Goal: Ask a question

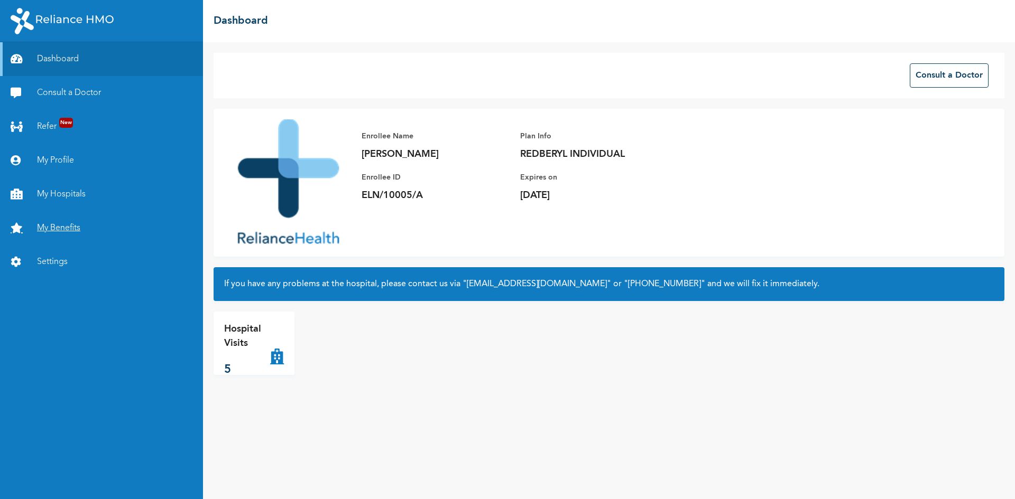
click at [63, 227] on link "My Benefits" at bounding box center [101, 228] width 203 height 34
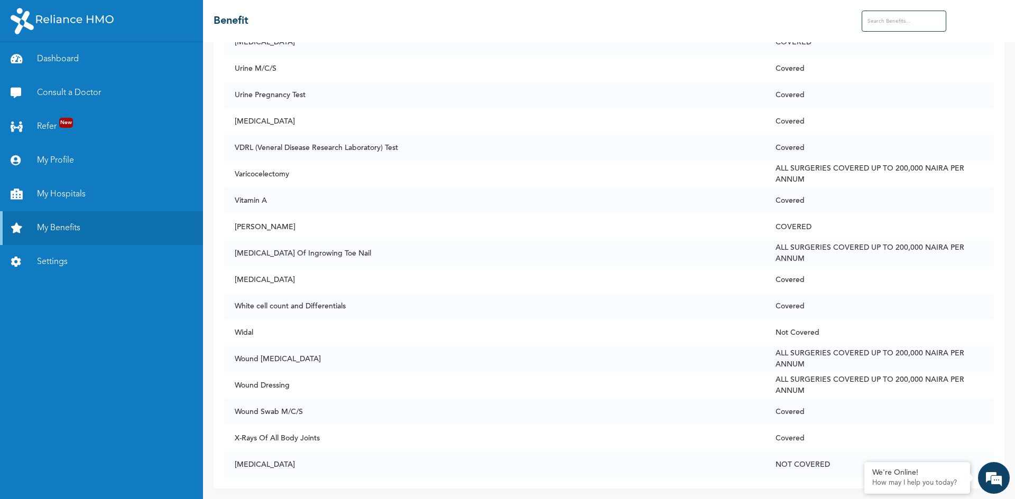
scroll to position [7841, 0]
click at [991, 482] on em at bounding box center [993, 478] width 29 height 29
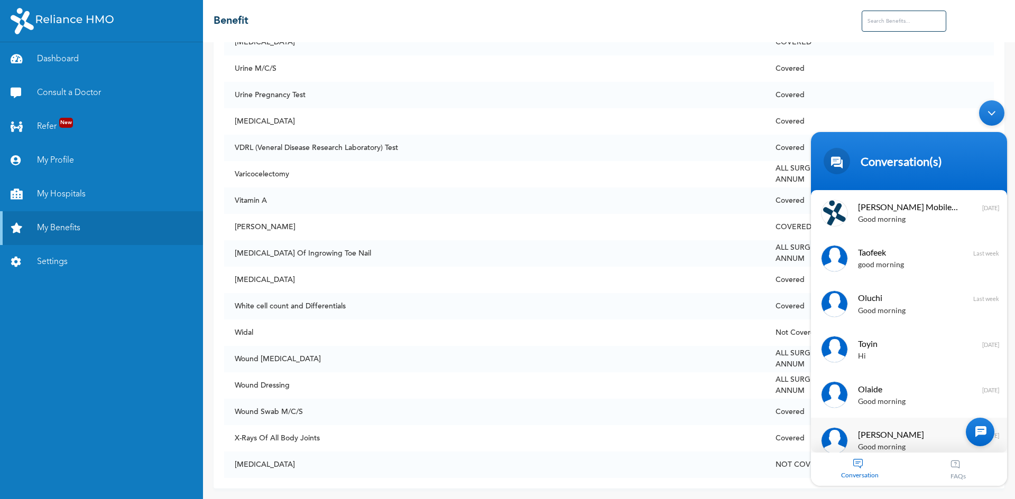
click at [838, 436] on div at bounding box center [834, 441] width 26 height 26
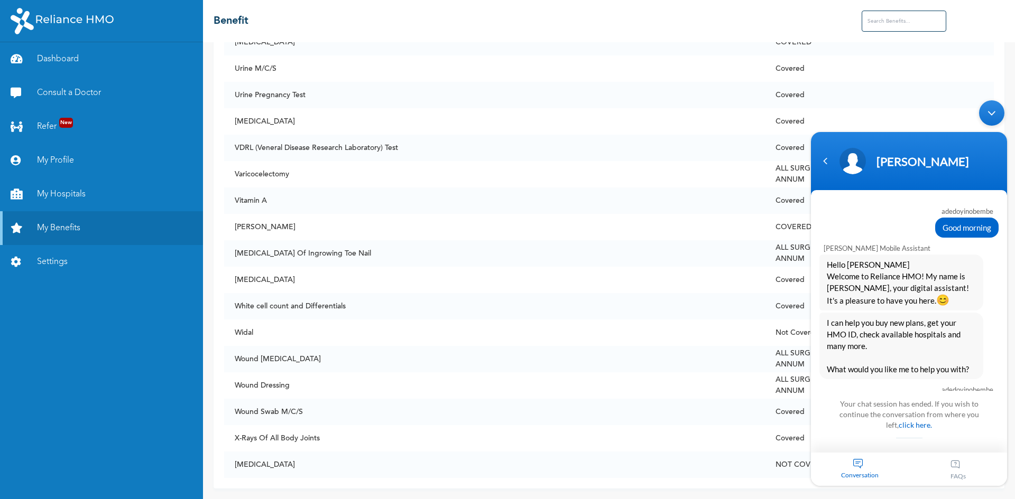
click at [814, 169] on header "[PERSON_NAME]" at bounding box center [909, 163] width 196 height 63
click at [823, 166] on div "Navigation go back" at bounding box center [825, 161] width 16 height 16
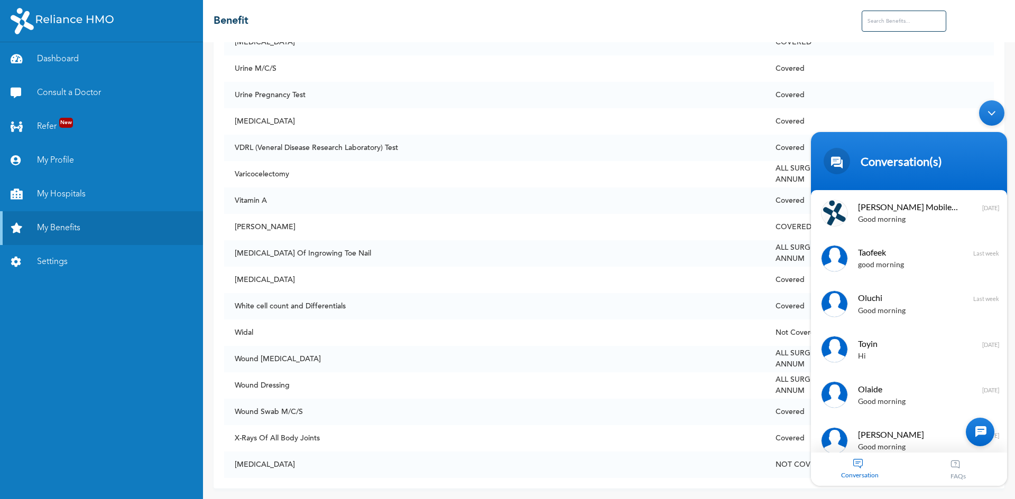
click at [987, 432] on div at bounding box center [980, 432] width 29 height 29
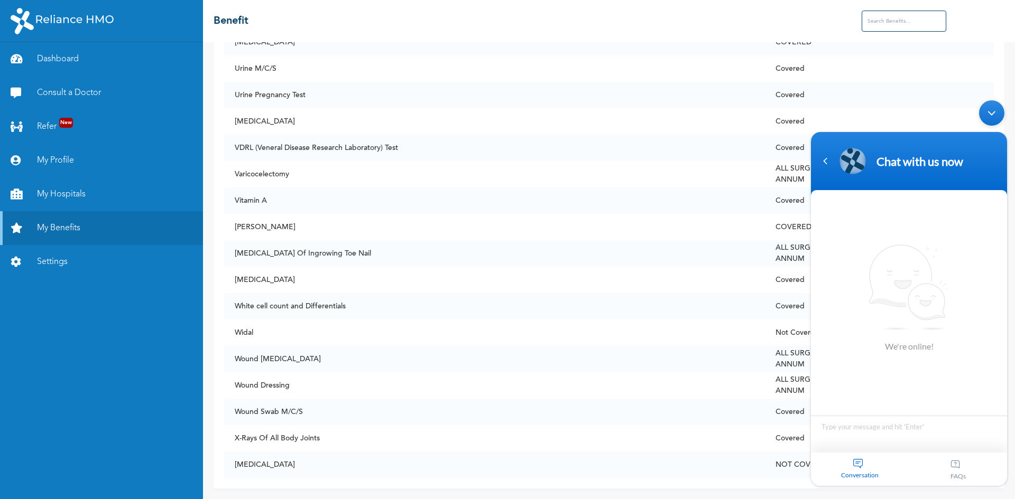
click at [849, 434] on textarea "Type your message and hit 'Enter'" at bounding box center [909, 434] width 196 height 37
type textarea "good afternoon"
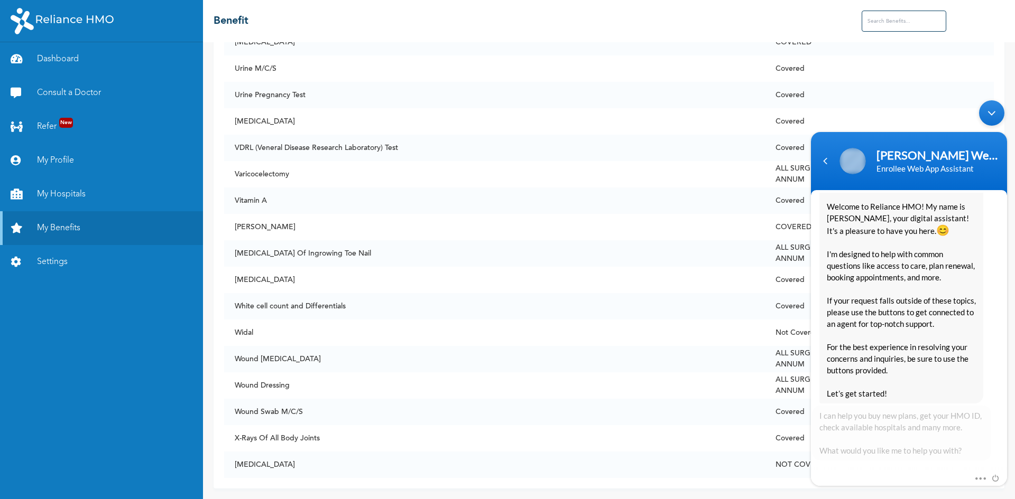
scroll to position [203, 0]
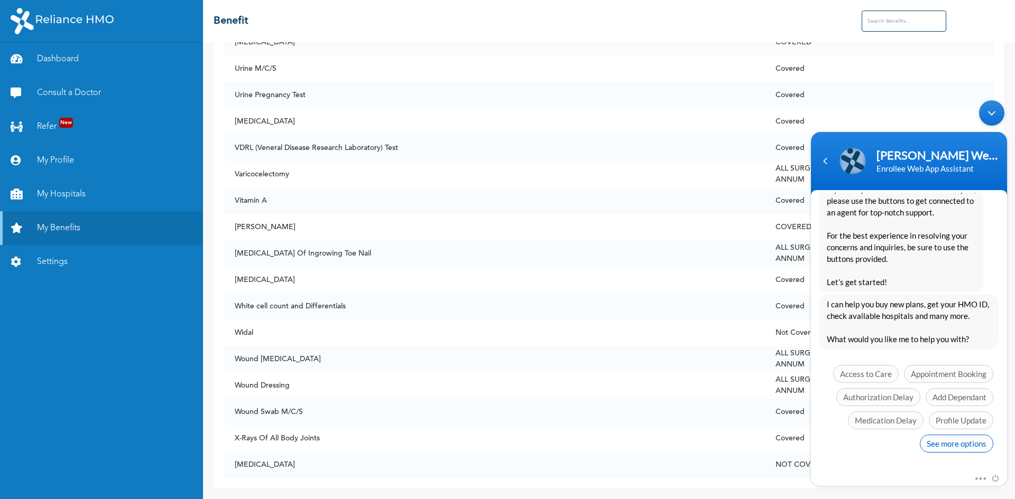
click at [954, 447] on span "See more options" at bounding box center [956, 444] width 73 height 18
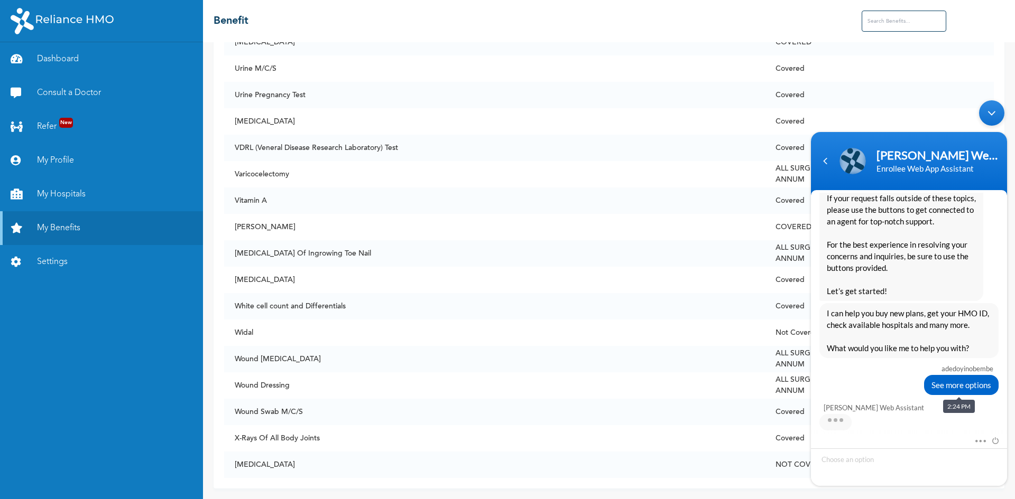
scroll to position [282, 0]
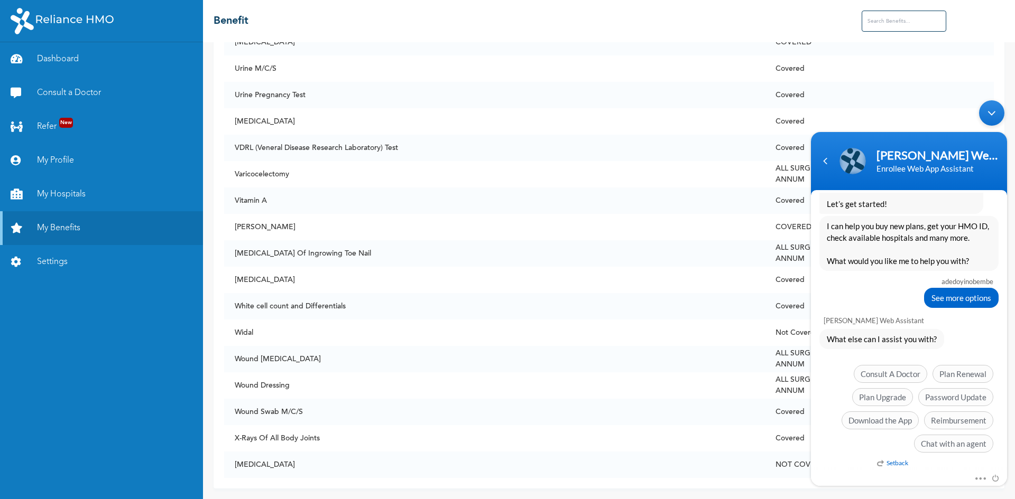
click at [962, 298] on span "See more options" at bounding box center [961, 298] width 60 height 12
click at [941, 304] on div "See more options" at bounding box center [961, 298] width 75 height 20
click at [883, 465] on em "Setback" at bounding box center [892, 463] width 31 height 8
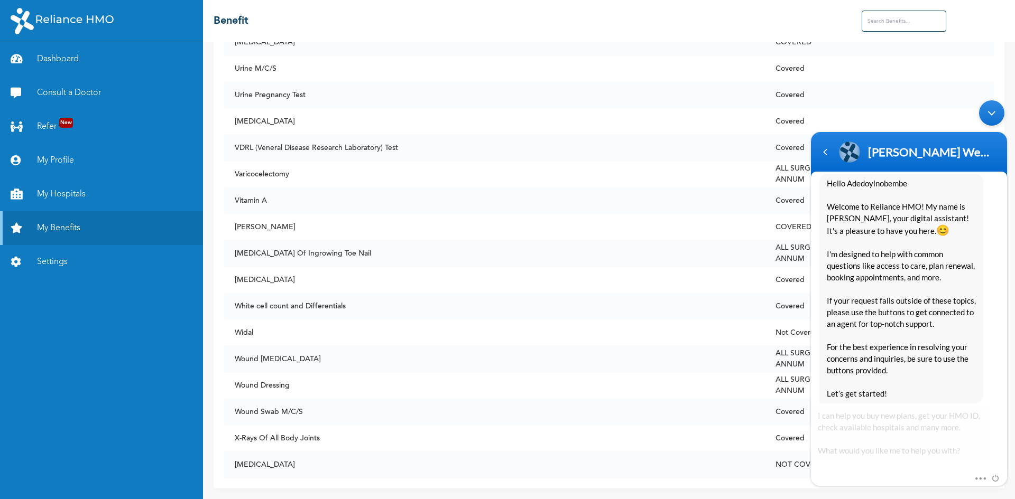
scroll to position [609, 0]
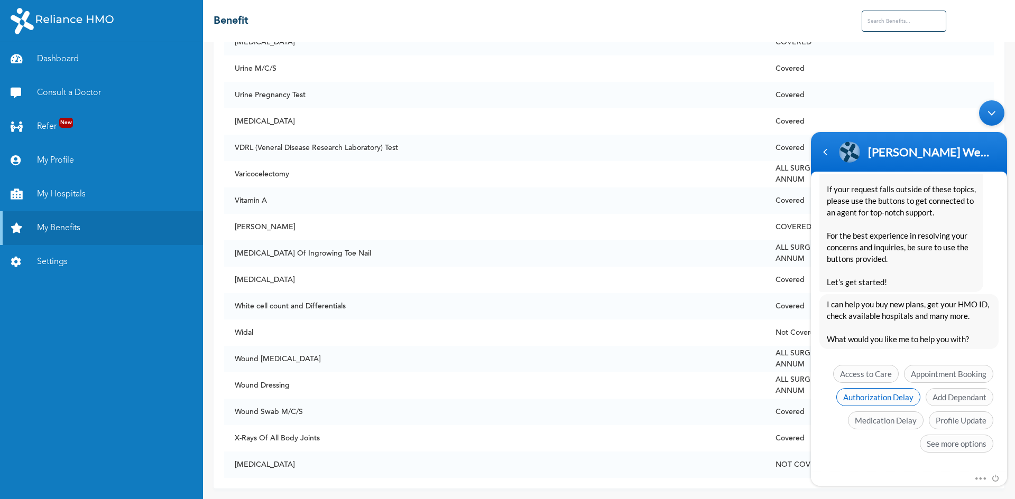
click at [866, 395] on span "Authorization Delay" at bounding box center [878, 397] width 84 height 18
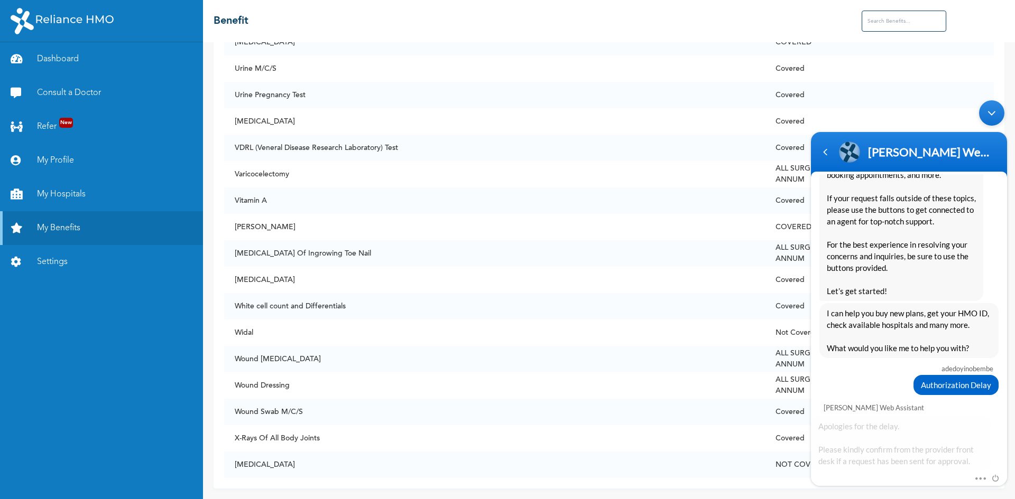
scroll to position [699, 0]
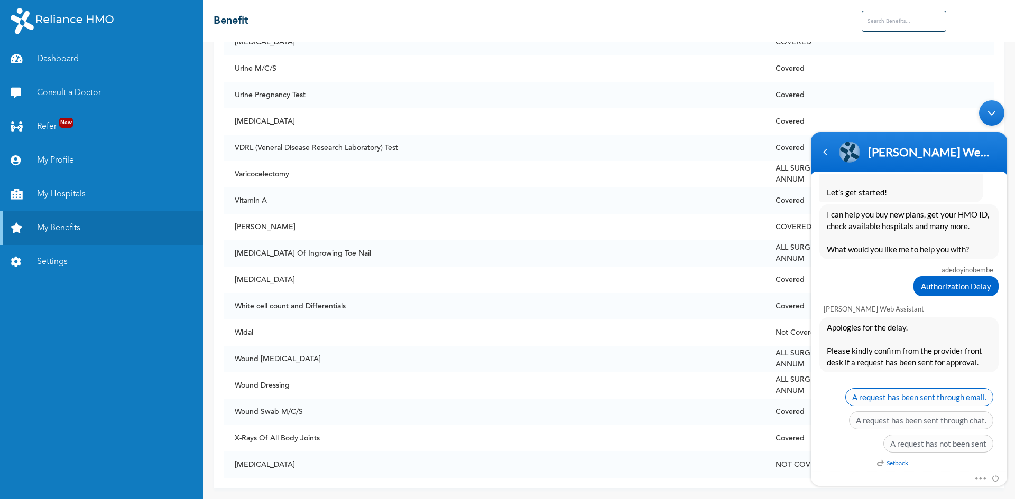
click at [922, 401] on span "A request has been sent through email." at bounding box center [919, 397] width 148 height 18
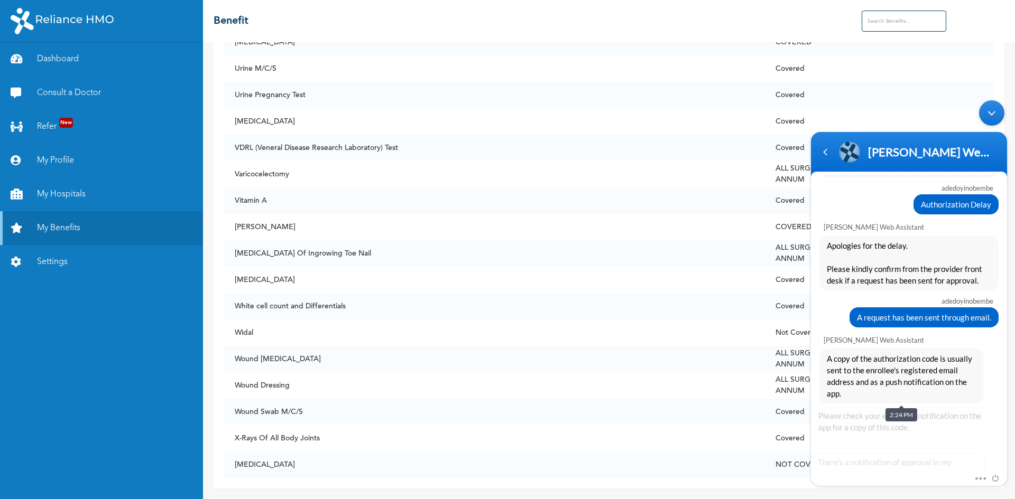
scroll to position [846, 0]
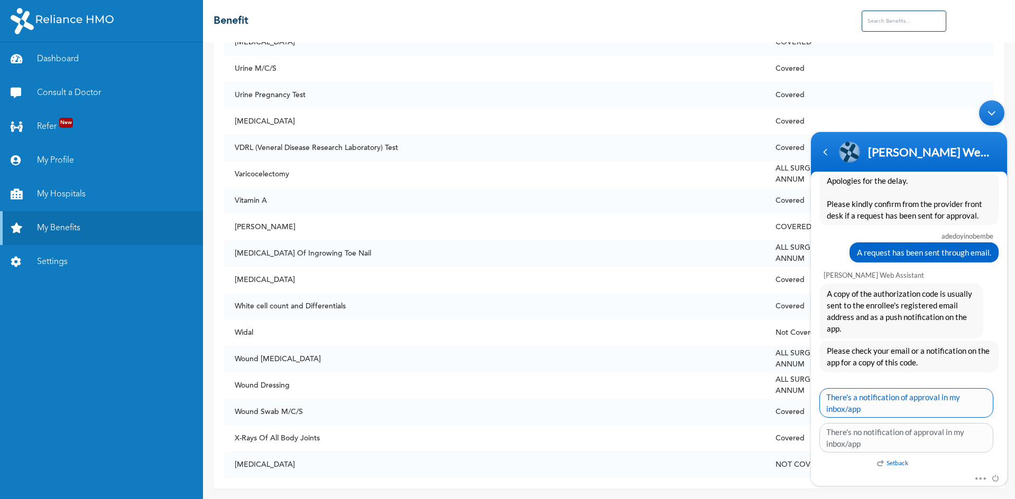
click at [910, 409] on span "There's a notification of approval in my inbox/app" at bounding box center [906, 403] width 174 height 30
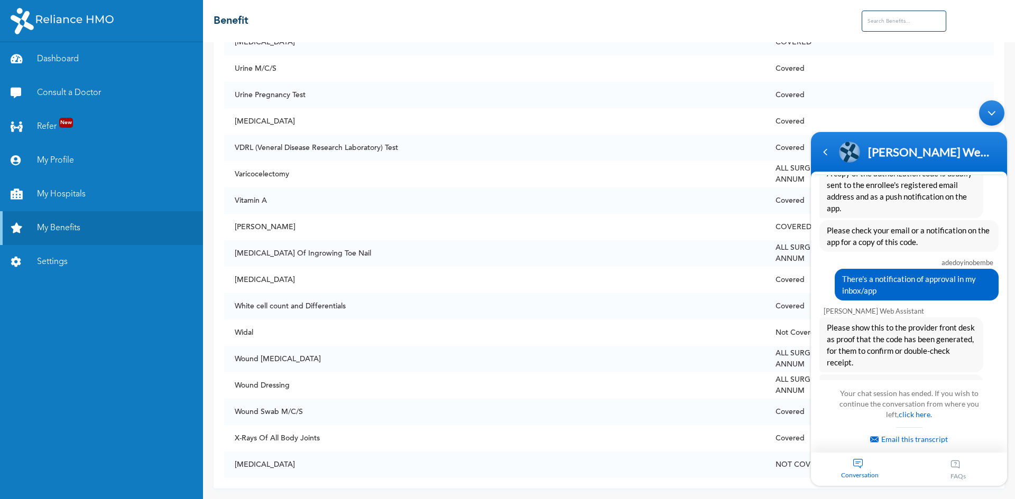
scroll to position [1103, 0]
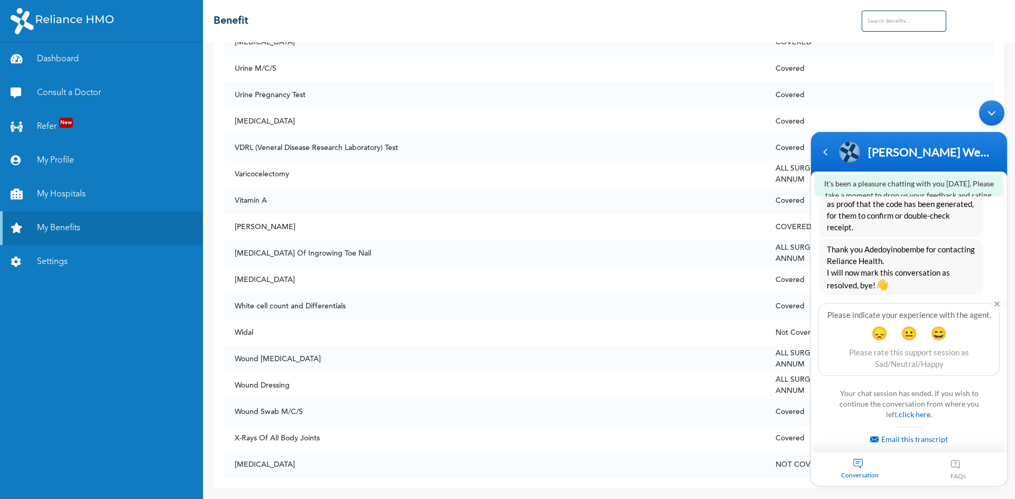
click at [859, 468] on div "Conversation" at bounding box center [860, 469] width 98 height 33
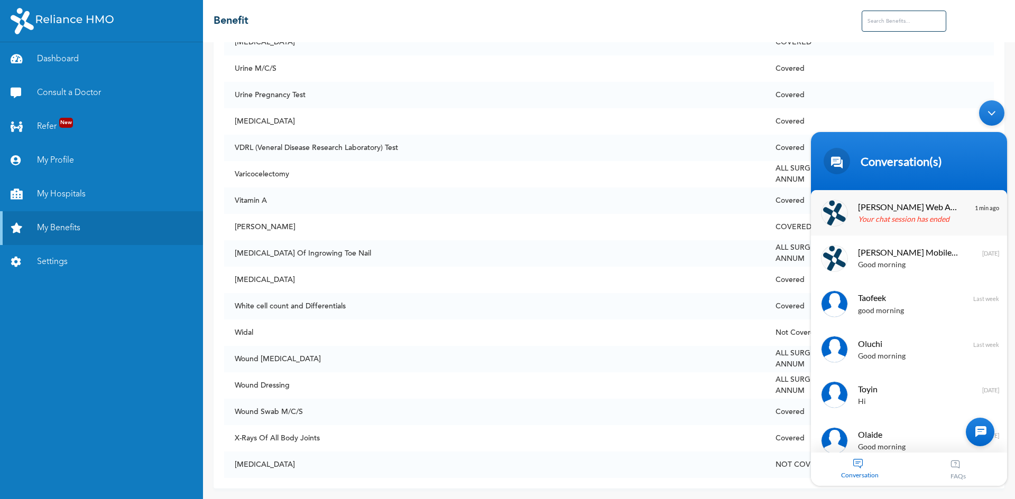
click at [907, 223] on p "Your chat session has ended" at bounding box center [924, 220] width 133 height 12
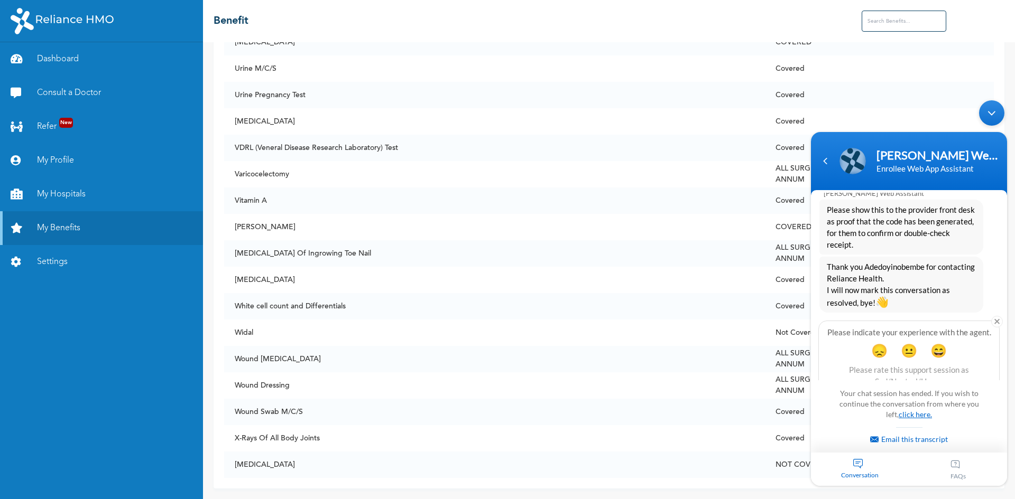
click at [909, 413] on link "click here." at bounding box center [915, 414] width 33 height 9
click at [806, 95] on div at bounding box center [806, 95] width 0 height 0
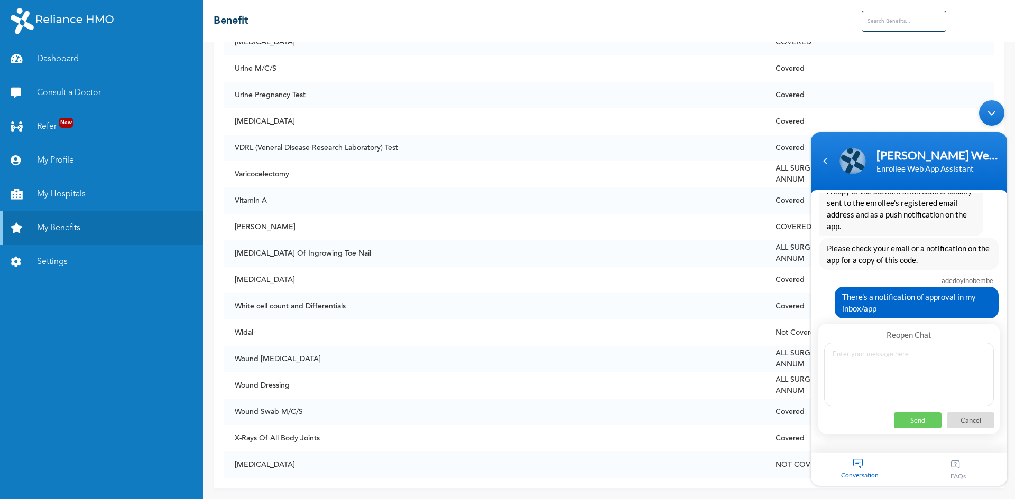
click at [870, 375] on textarea at bounding box center [909, 374] width 170 height 63
type textarea "therequest was partially approved and i am wondering why"
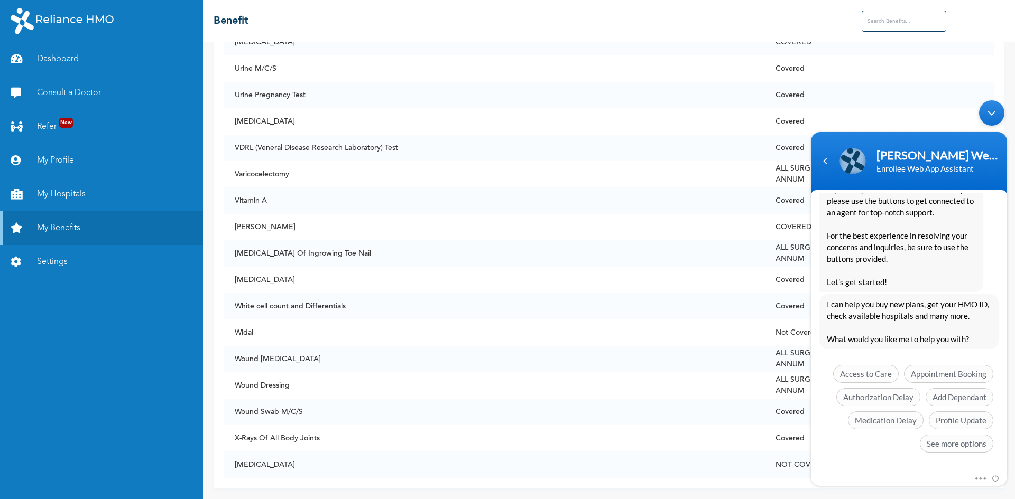
scroll to position [1487, 0]
click at [950, 445] on span "See more options" at bounding box center [956, 444] width 73 height 18
click at [950, 473] on div "Mute Send email" at bounding box center [909, 480] width 196 height 14
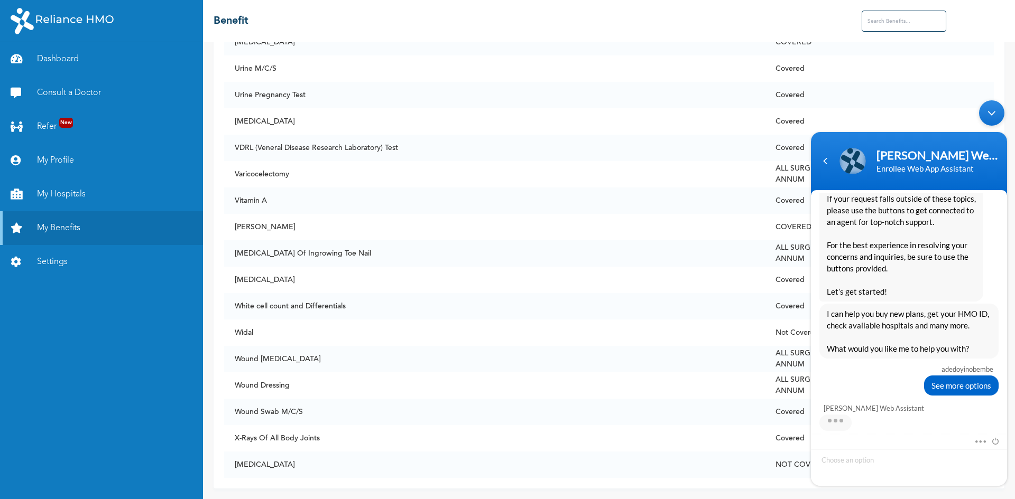
scroll to position [1565, 0]
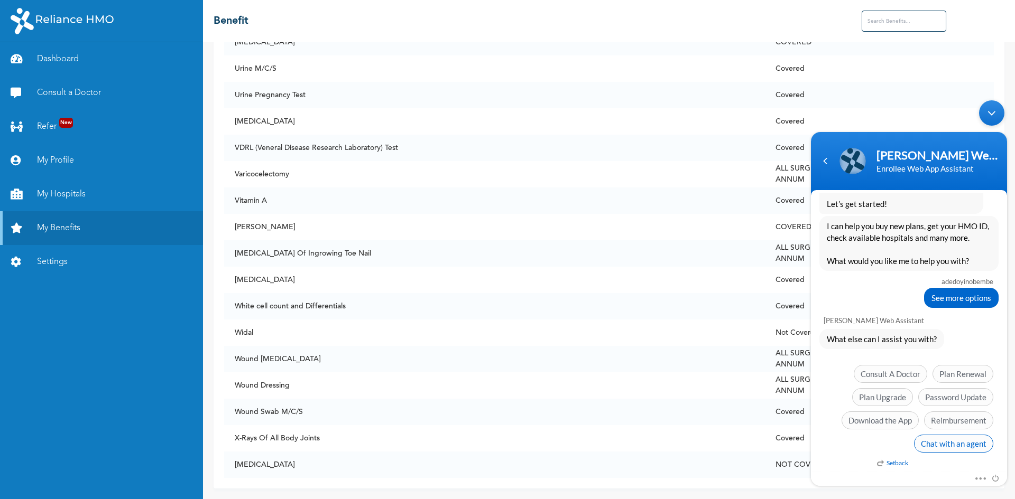
click at [956, 449] on span "Chat with an agent" at bounding box center [953, 444] width 79 height 18
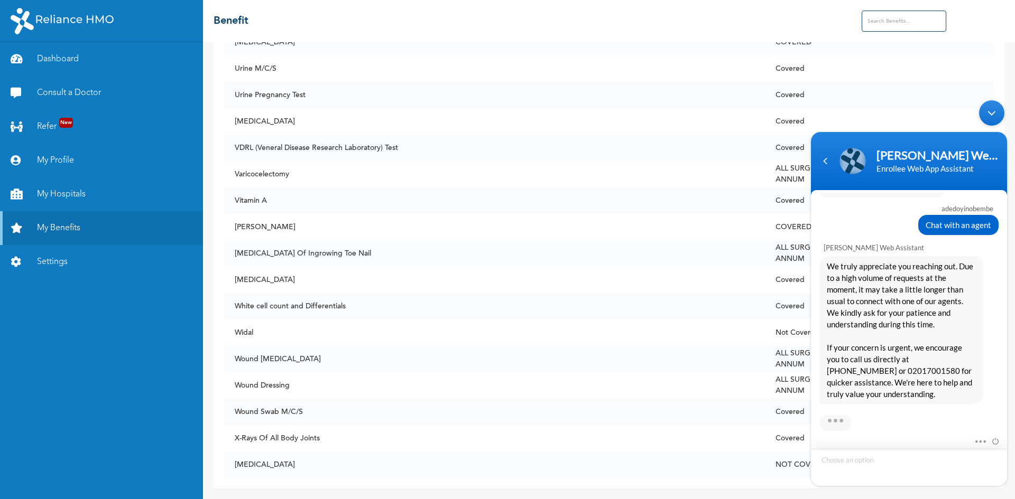
scroll to position [1772, 0]
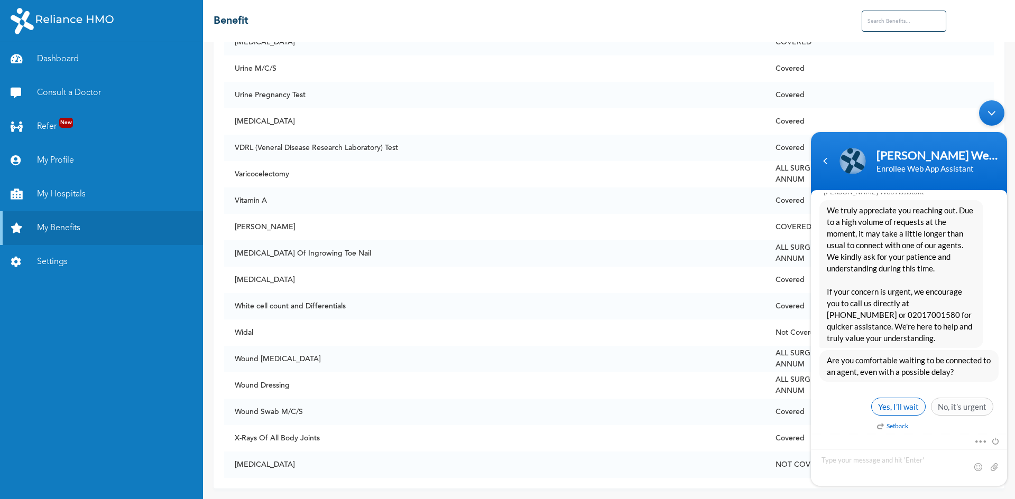
click at [890, 407] on span "Yes, I’ll wait" at bounding box center [898, 407] width 54 height 18
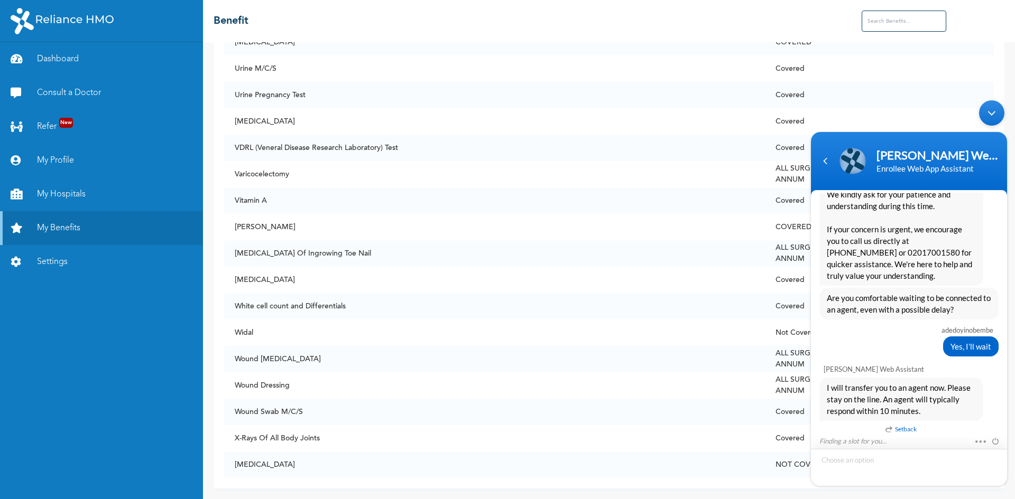
scroll to position [1868, 0]
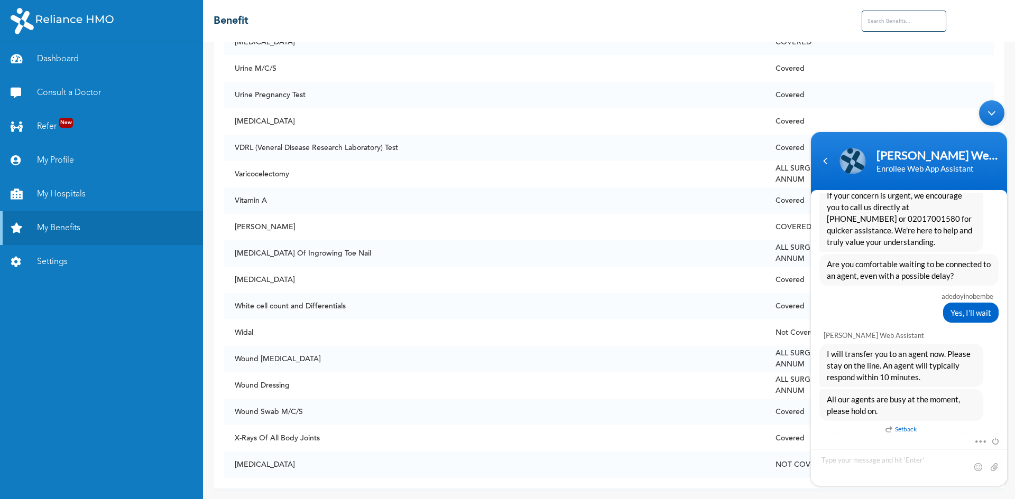
click at [994, 108] on div "Minimize live chat window" at bounding box center [991, 112] width 25 height 25
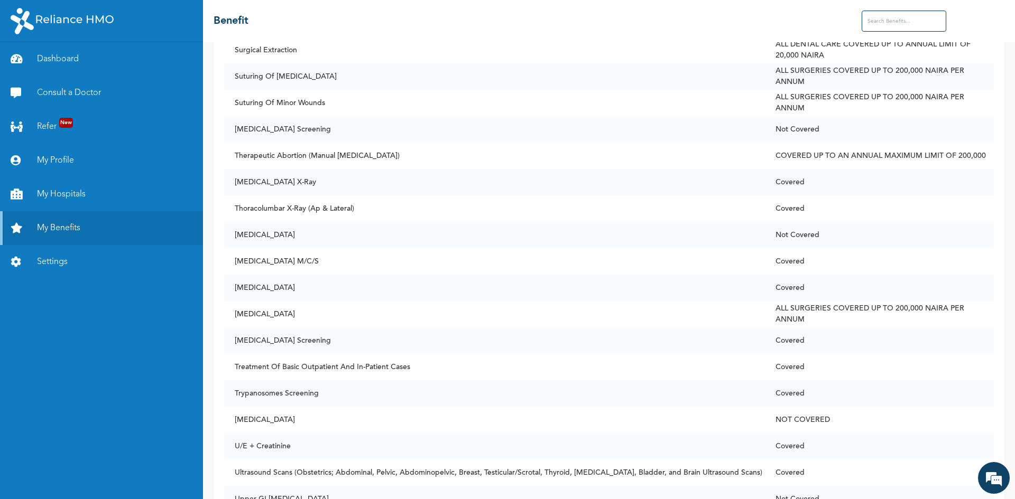
scroll to position [7471, 0]
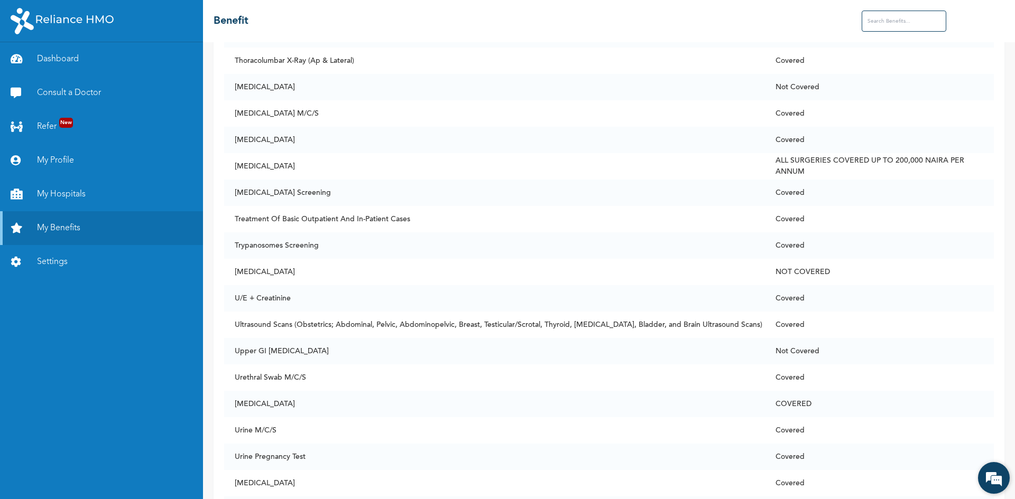
click at [990, 480] on em at bounding box center [993, 478] width 29 height 29
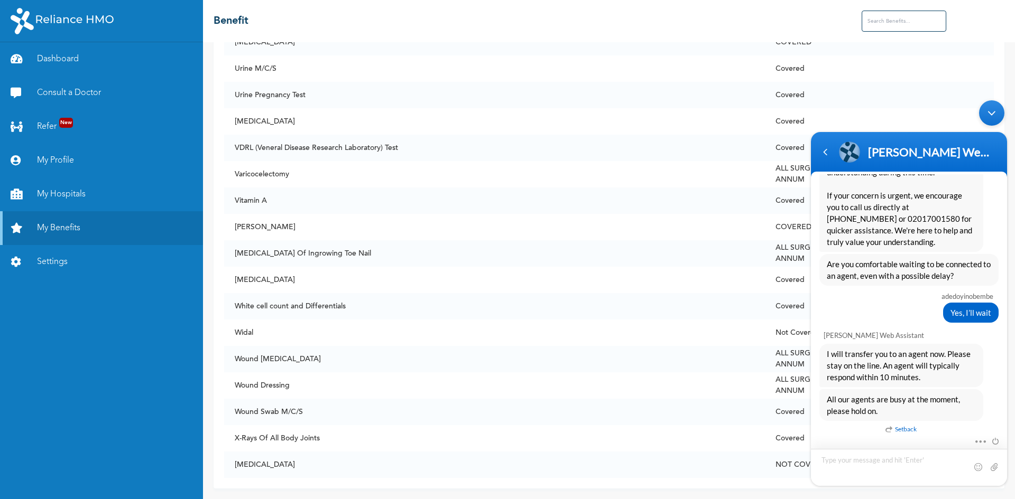
scroll to position [1874, 0]
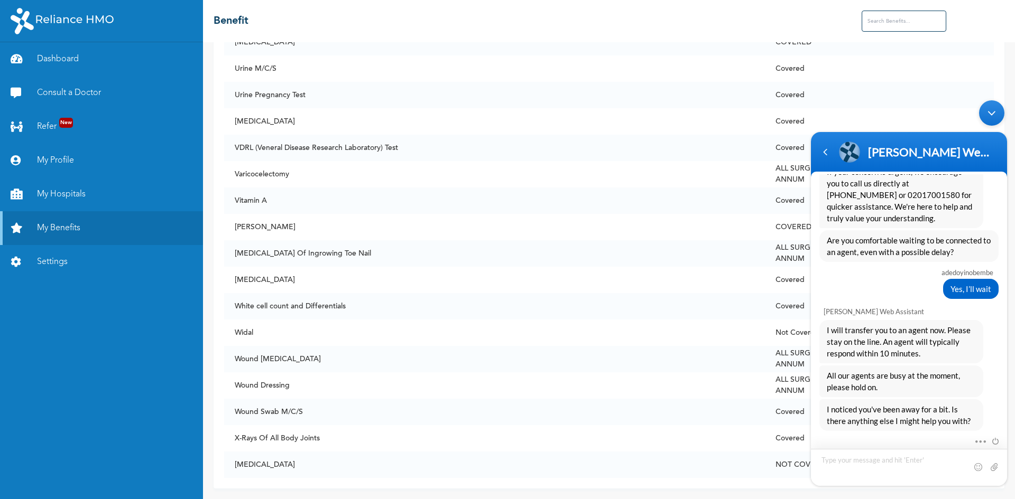
click at [834, 468] on textarea "Type your message and hit 'Enter'" at bounding box center [909, 467] width 196 height 37
click at [849, 465] on textarea "Type your message and hit 'Enter'" at bounding box center [909, 467] width 196 height 37
type textarea "i am waiting"
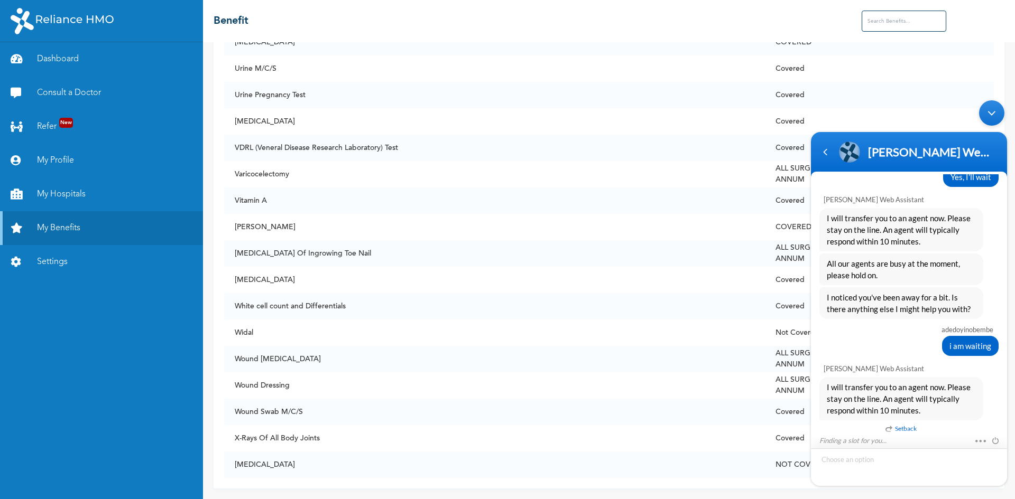
scroll to position [2020, 0]
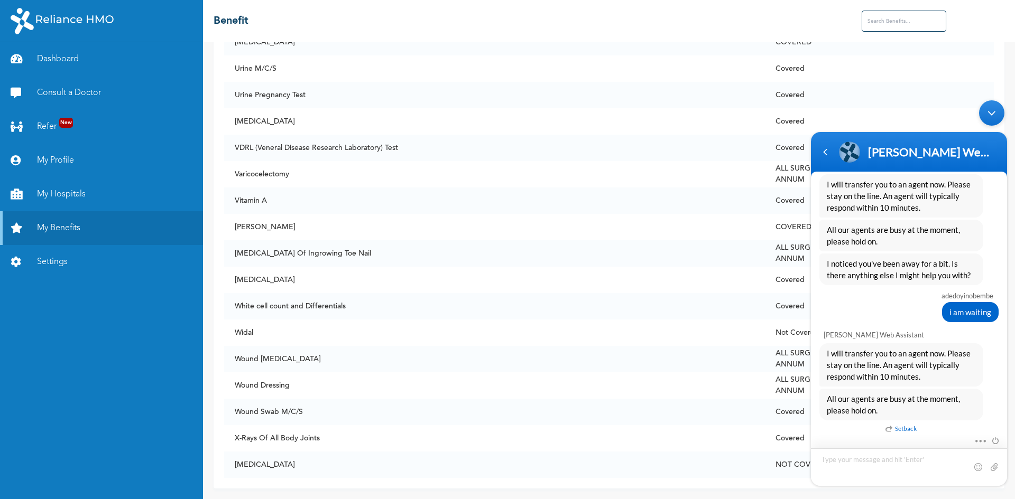
click at [840, 464] on textarea "Type your message and hit 'Enter'" at bounding box center [909, 468] width 196 height 38
type textarea "still waiting"
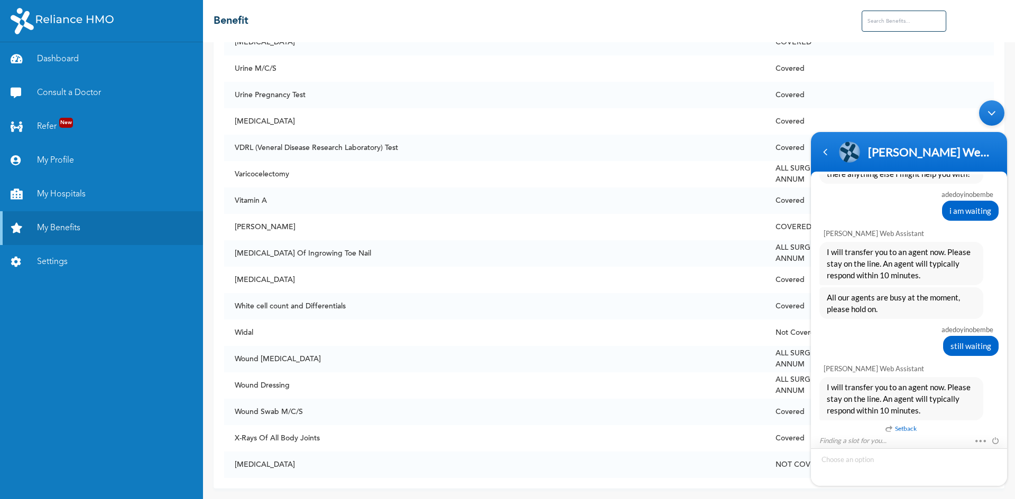
scroll to position [2155, 0]
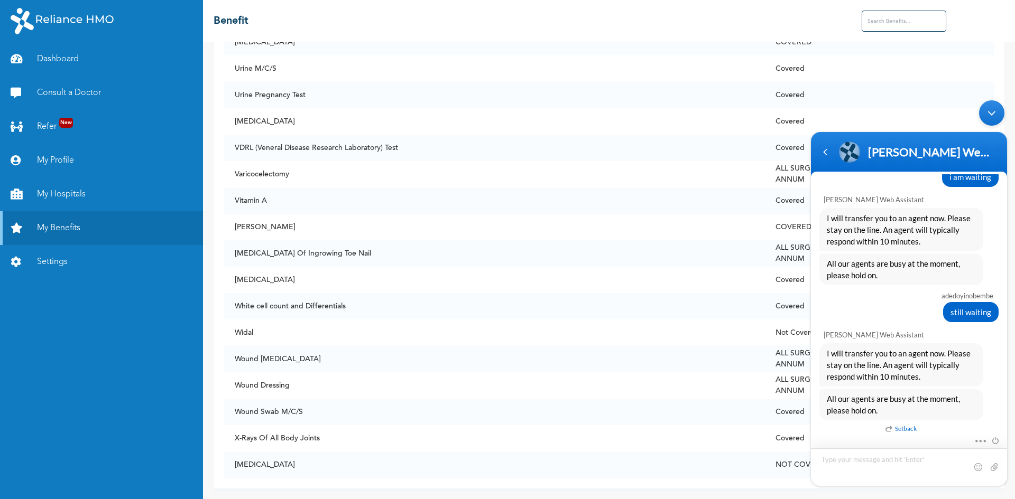
click at [874, 470] on textarea "Type your message and hit 'Enter'" at bounding box center [909, 468] width 196 height 38
type textarea "hi"
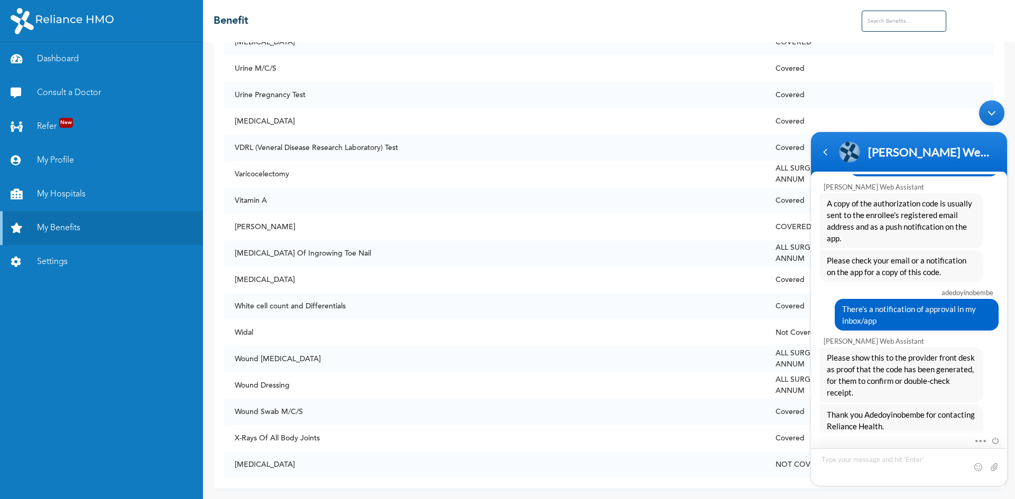
scroll to position [1075, 0]
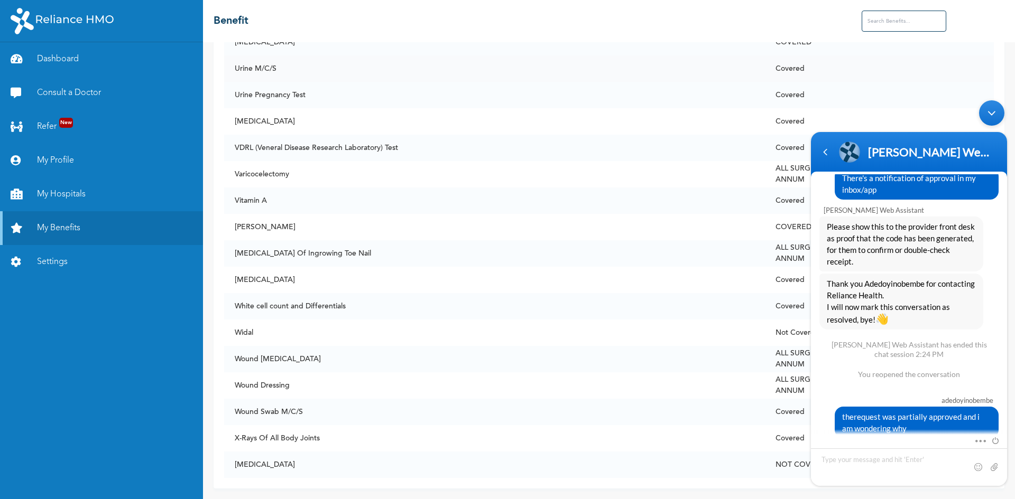
click at [925, 61] on td "Covered" at bounding box center [879, 68] width 229 height 26
click at [825, 154] on div "Navigation go back" at bounding box center [825, 152] width 16 height 16
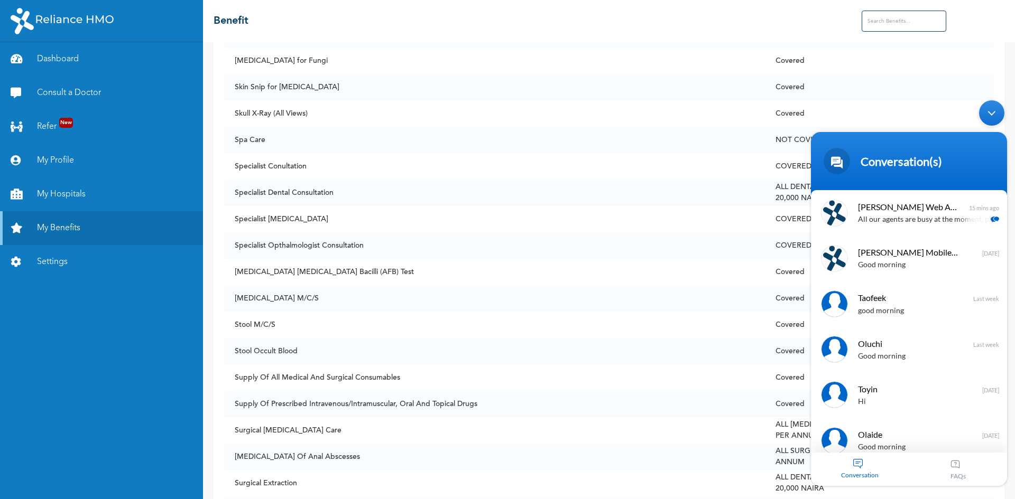
scroll to position [6783, 0]
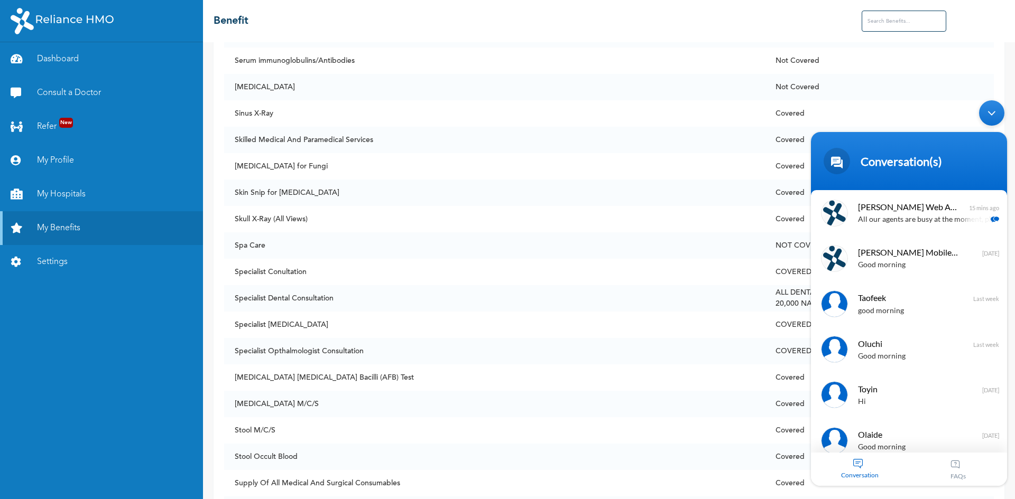
click at [997, 109] on div "Minimize live chat window" at bounding box center [991, 112] width 25 height 25
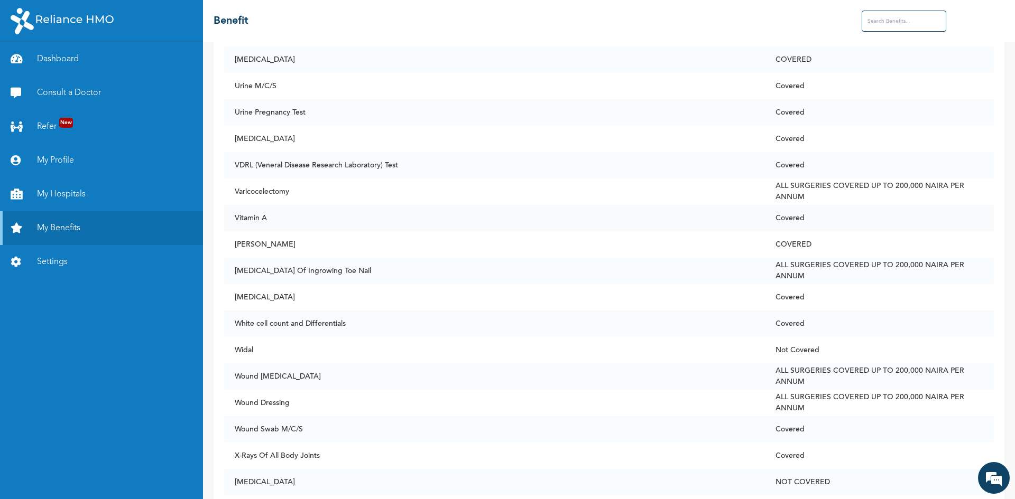
scroll to position [7841, 0]
